Goal: Book appointment/travel/reservation

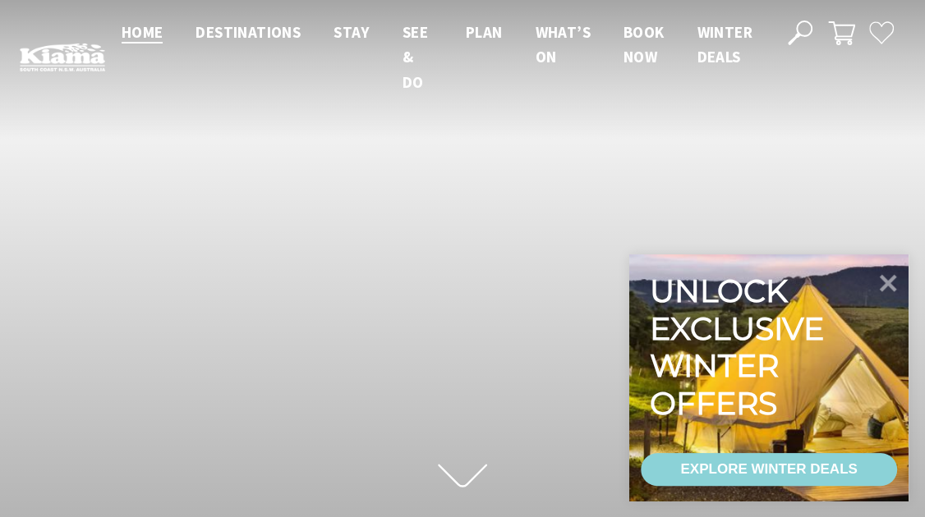
scroll to position [247, 931]
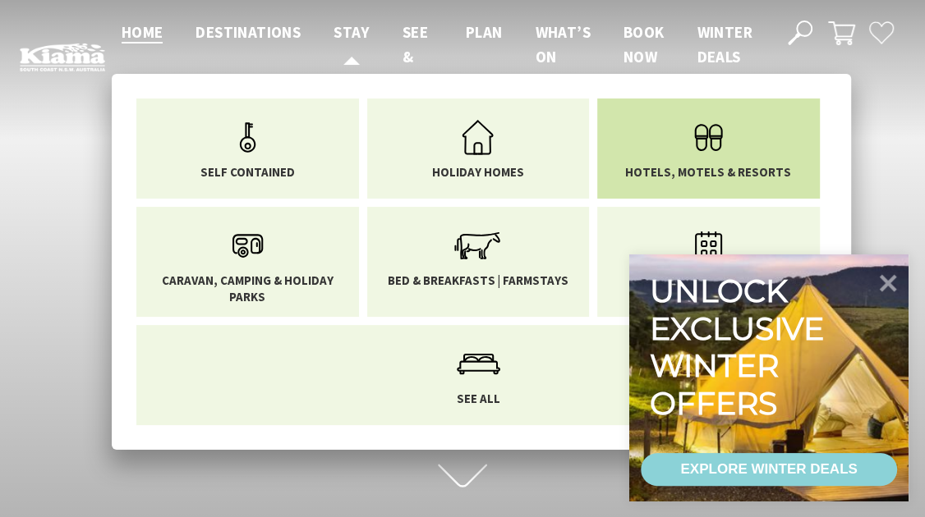
click at [715, 132] on icon "Main Menu" at bounding box center [708, 137] width 53 height 53
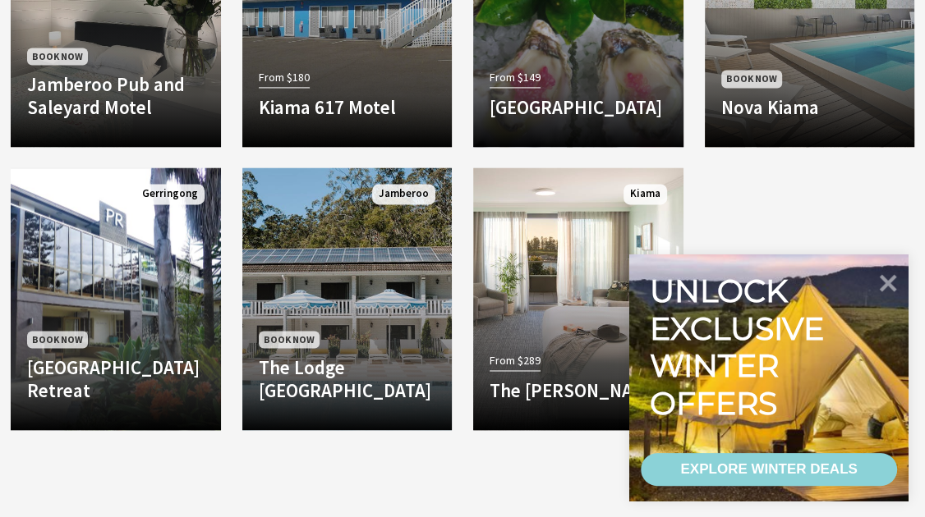
scroll to position [1508, 0]
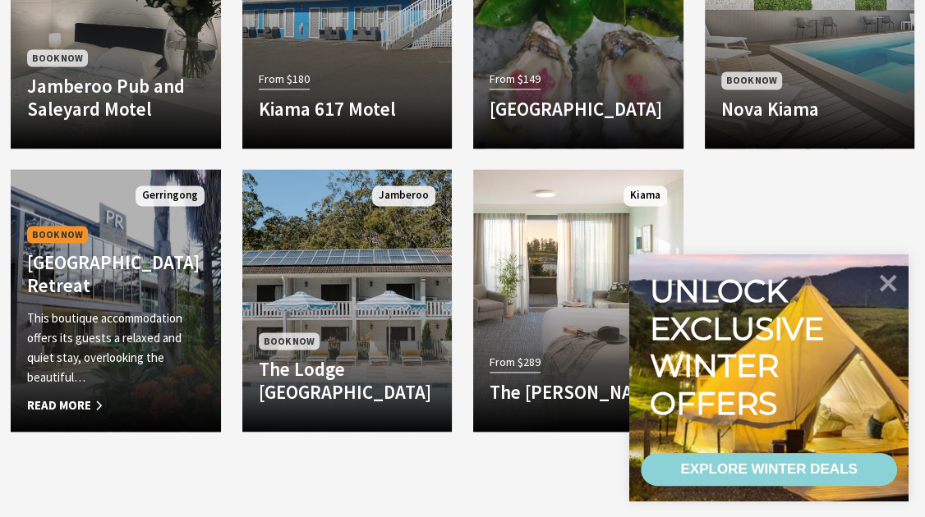
click at [71, 405] on span "Read More" at bounding box center [115, 406] width 177 height 20
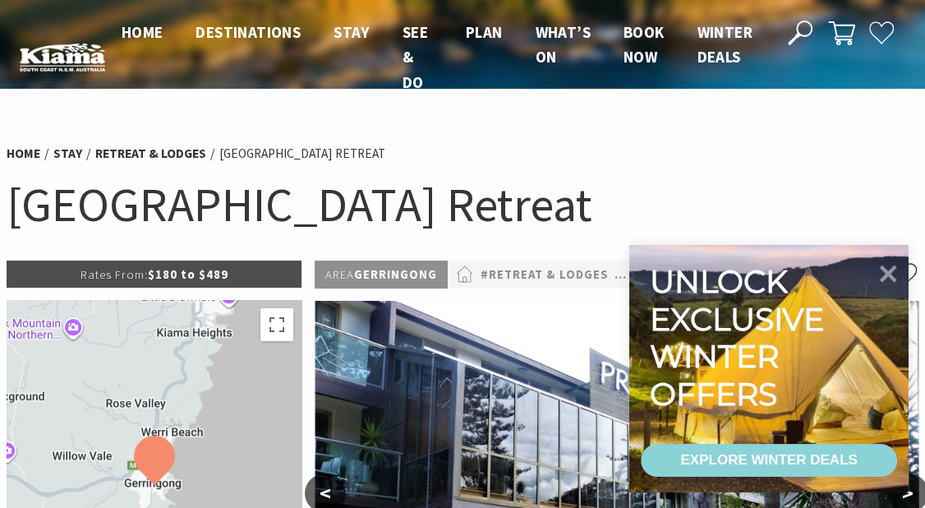
select select "3"
select select "2"
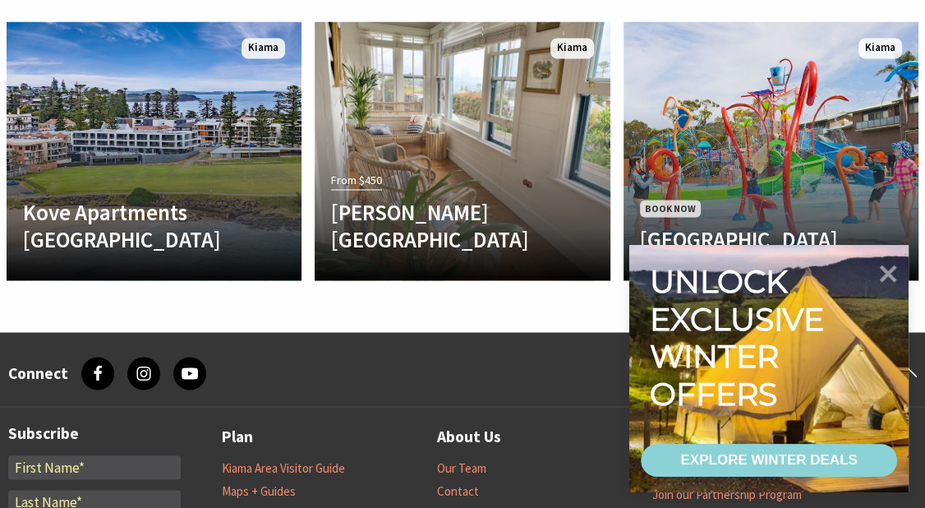
scroll to position [1789, 0]
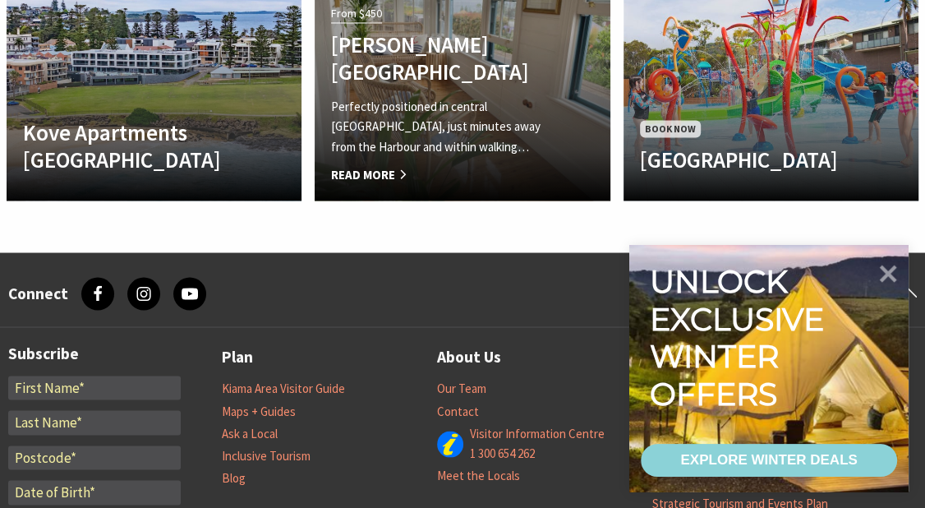
click at [389, 128] on p "Perfectly positioned in central Kiama, just minutes away from the Harbour and w…" at bounding box center [440, 126] width 218 height 59
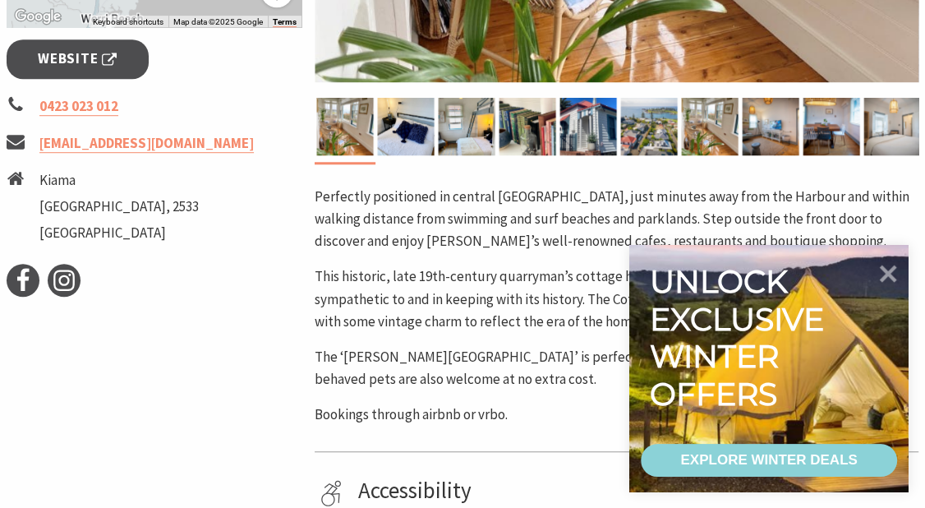
scroll to position [643, 0]
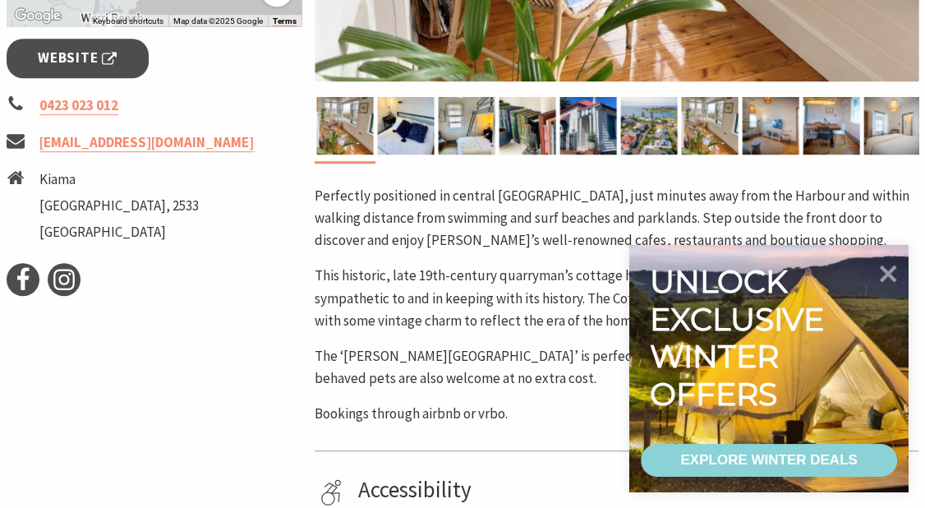
click at [740, 456] on div "EXPLORE WINTER DEALS" at bounding box center [768, 460] width 177 height 33
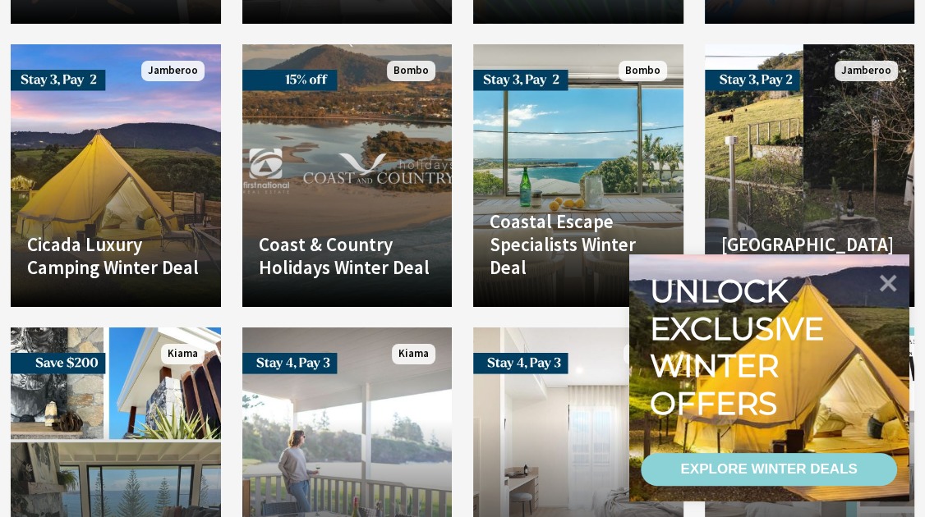
scroll to position [3479, 0]
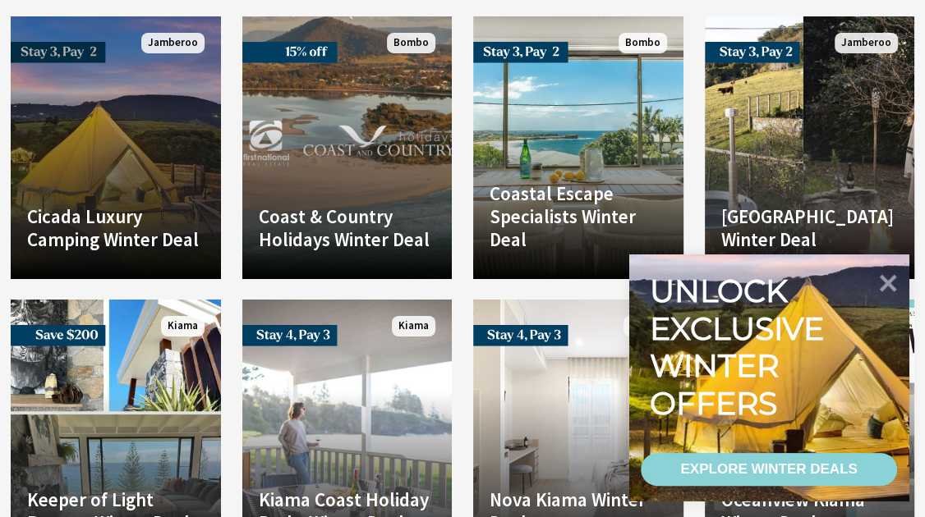
click at [131, 205] on h4 "Cicada Luxury Camping Winter Deal" at bounding box center [115, 227] width 177 height 45
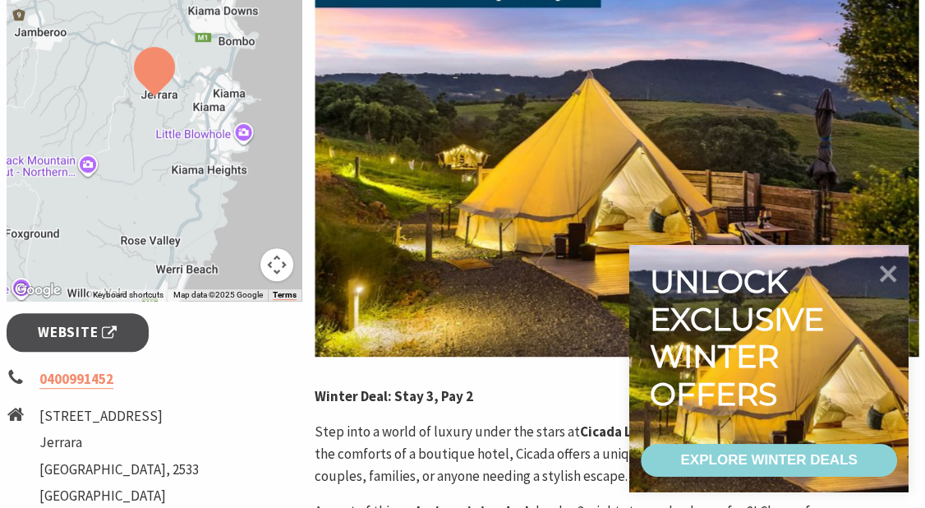
scroll to position [471, 0]
